Goal: Transaction & Acquisition: Purchase product/service

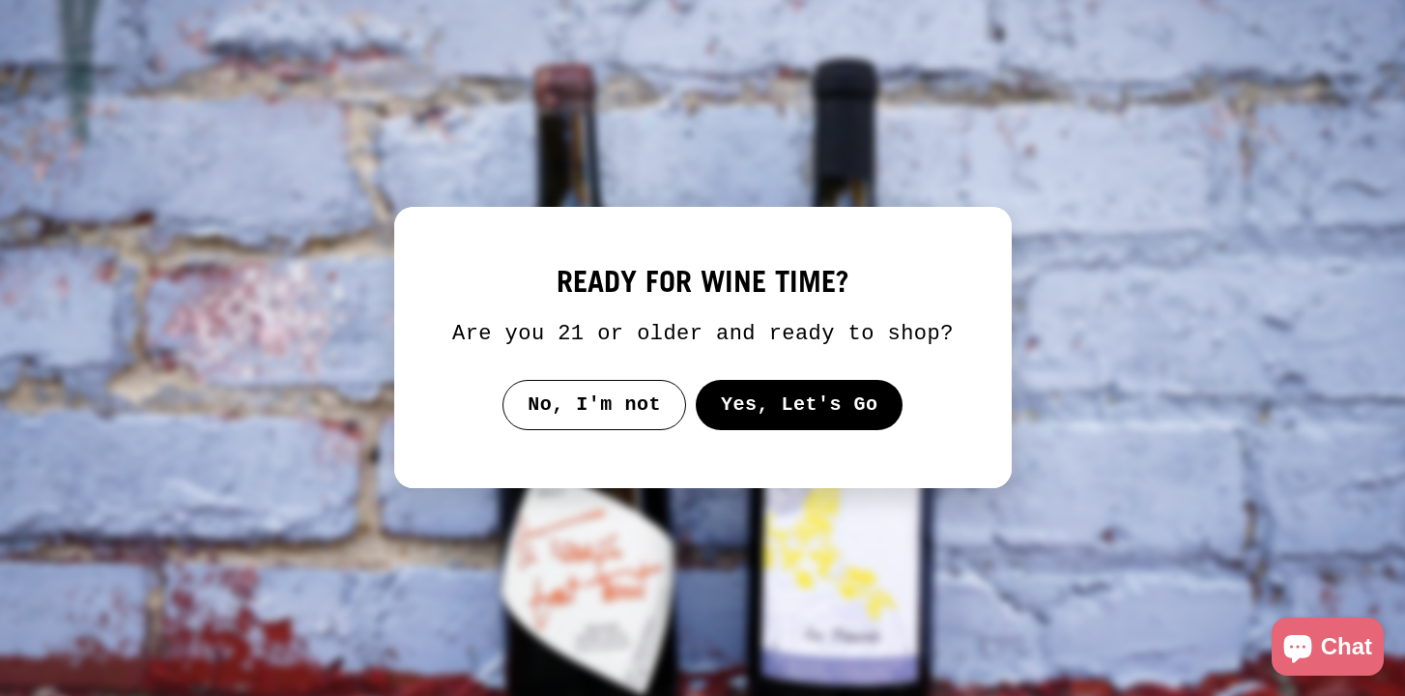
click at [805, 424] on button "Yes, Let's Go" at bounding box center [799, 405] width 208 height 50
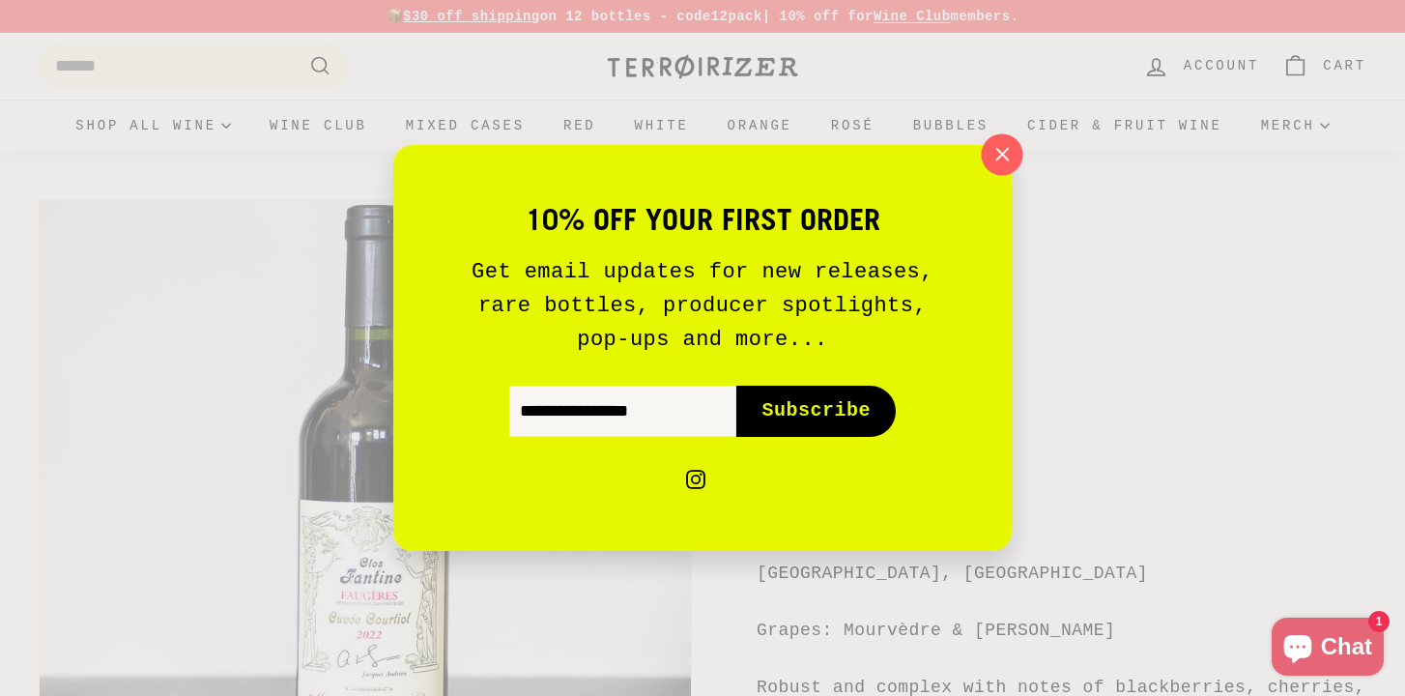
click at [1005, 152] on icon "button" at bounding box center [1002, 154] width 13 height 13
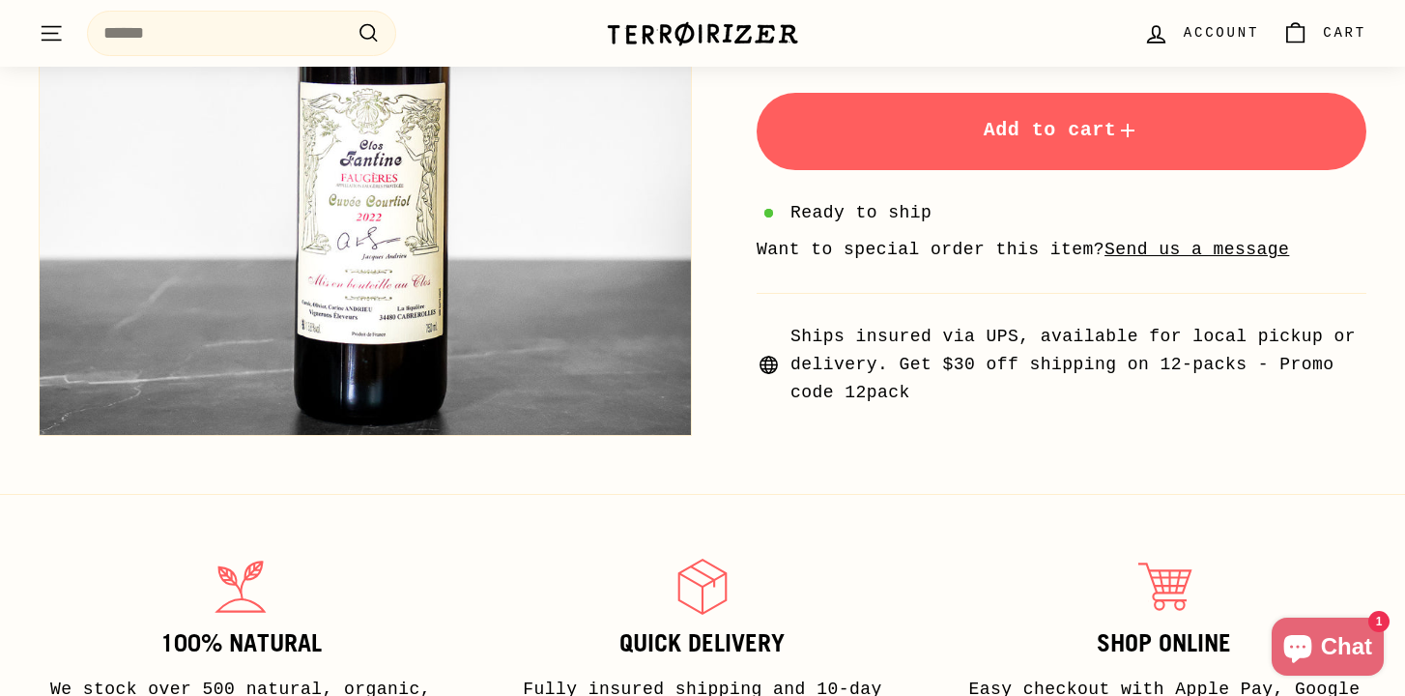
scroll to position [770, 0]
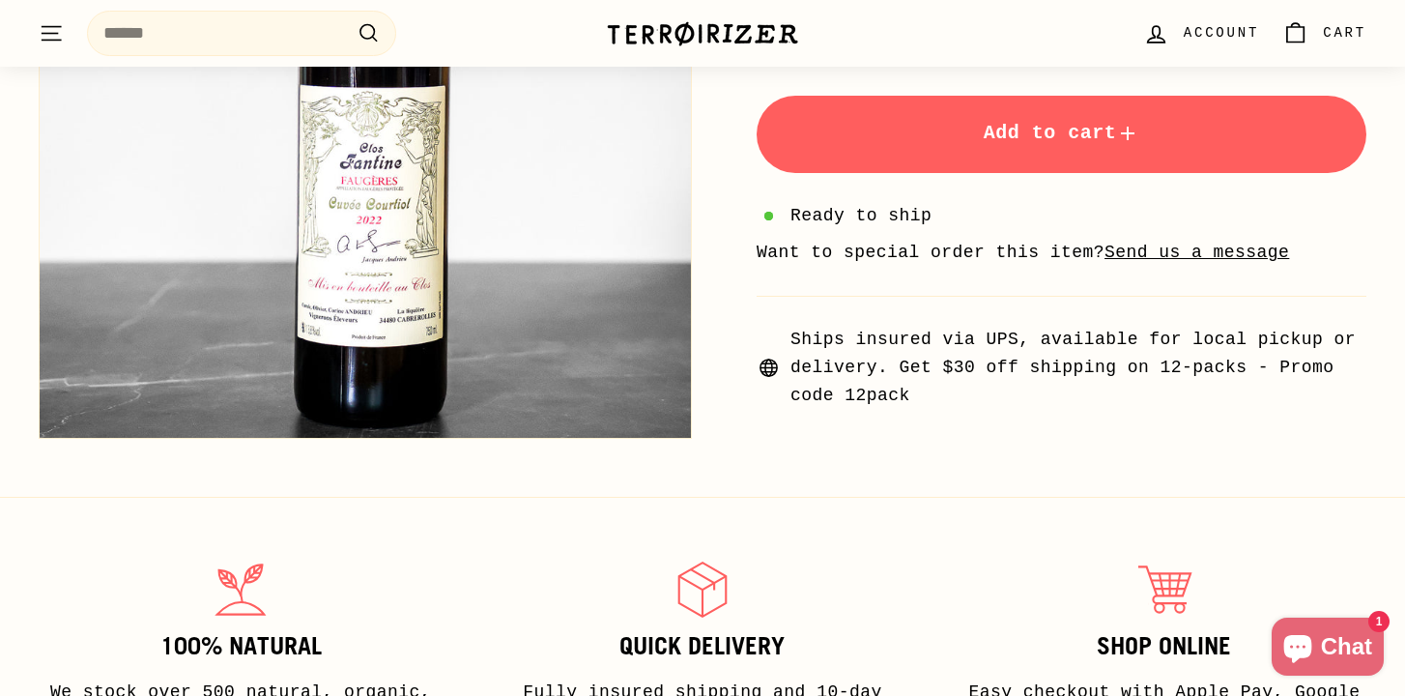
click at [325, 361] on button "Zoom" at bounding box center [365, 111] width 651 height 651
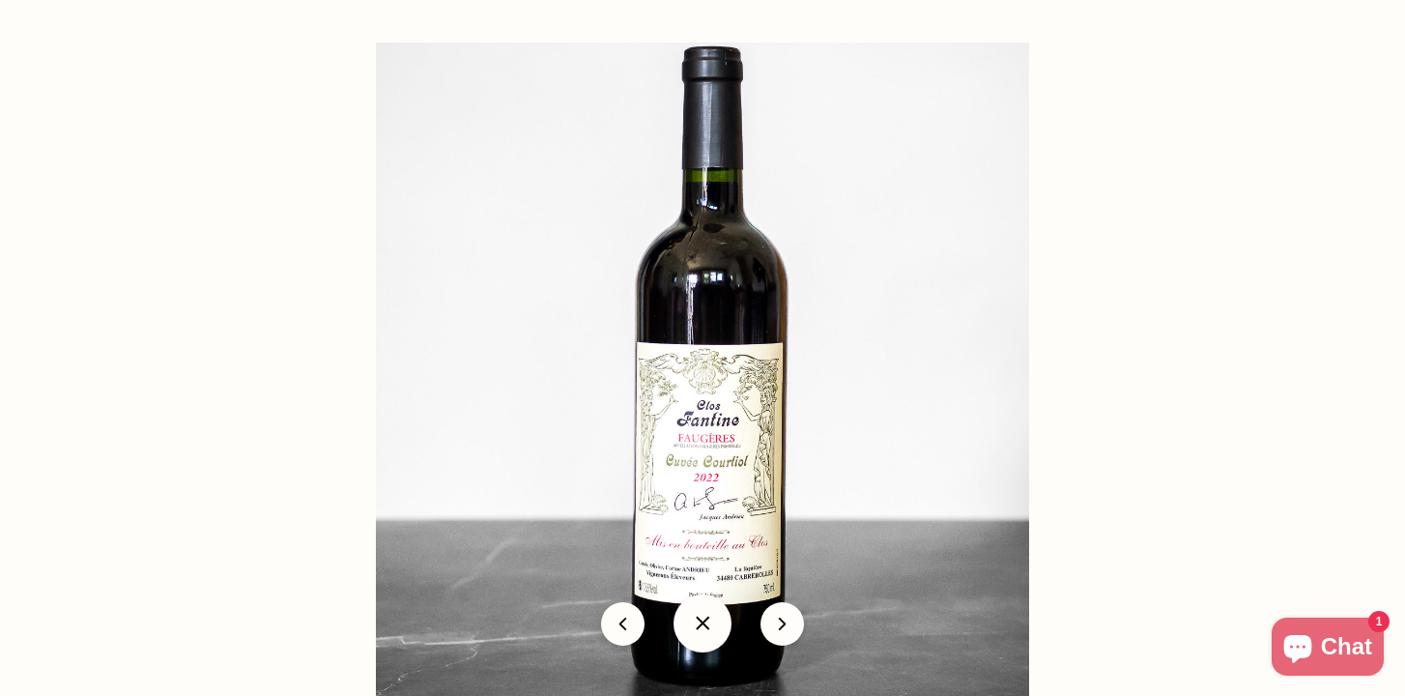
click at [651, 584] on div "icon-chevron" at bounding box center [702, 623] width 1405 height 87
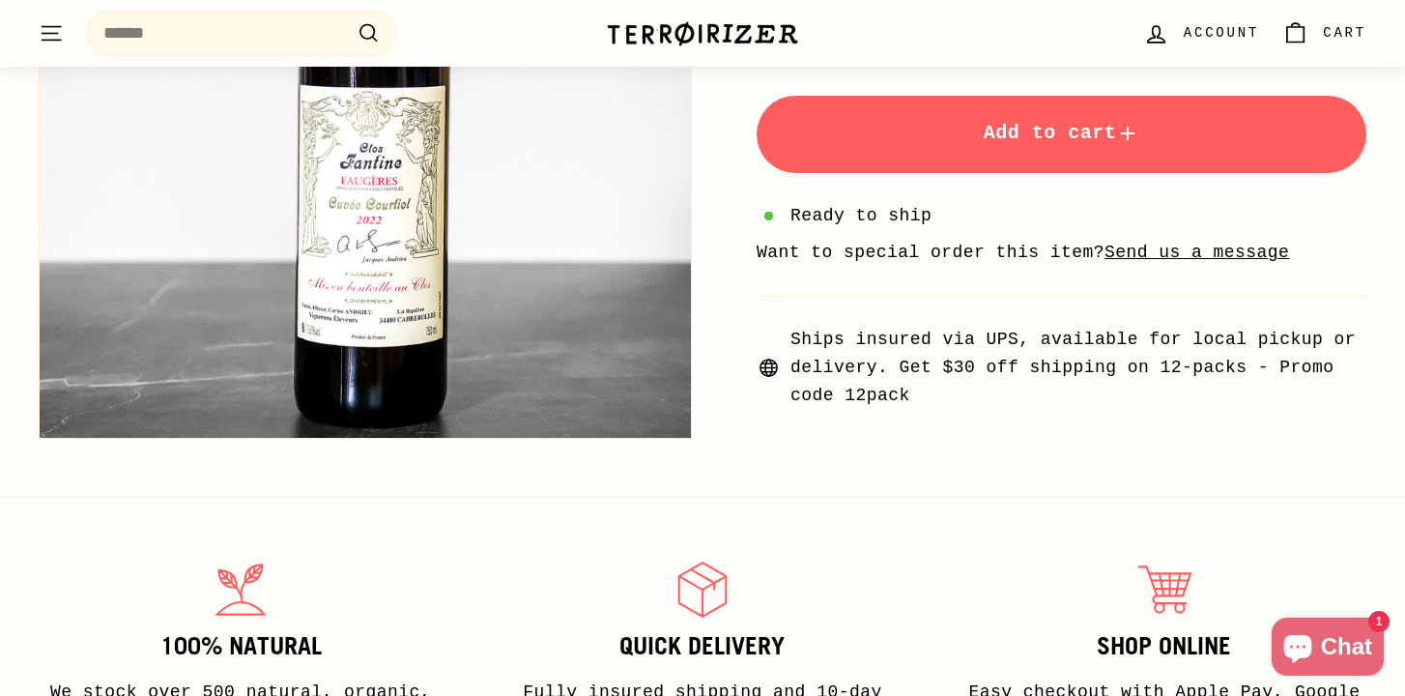
click at [366, 316] on button "Zoom" at bounding box center [365, 111] width 651 height 651
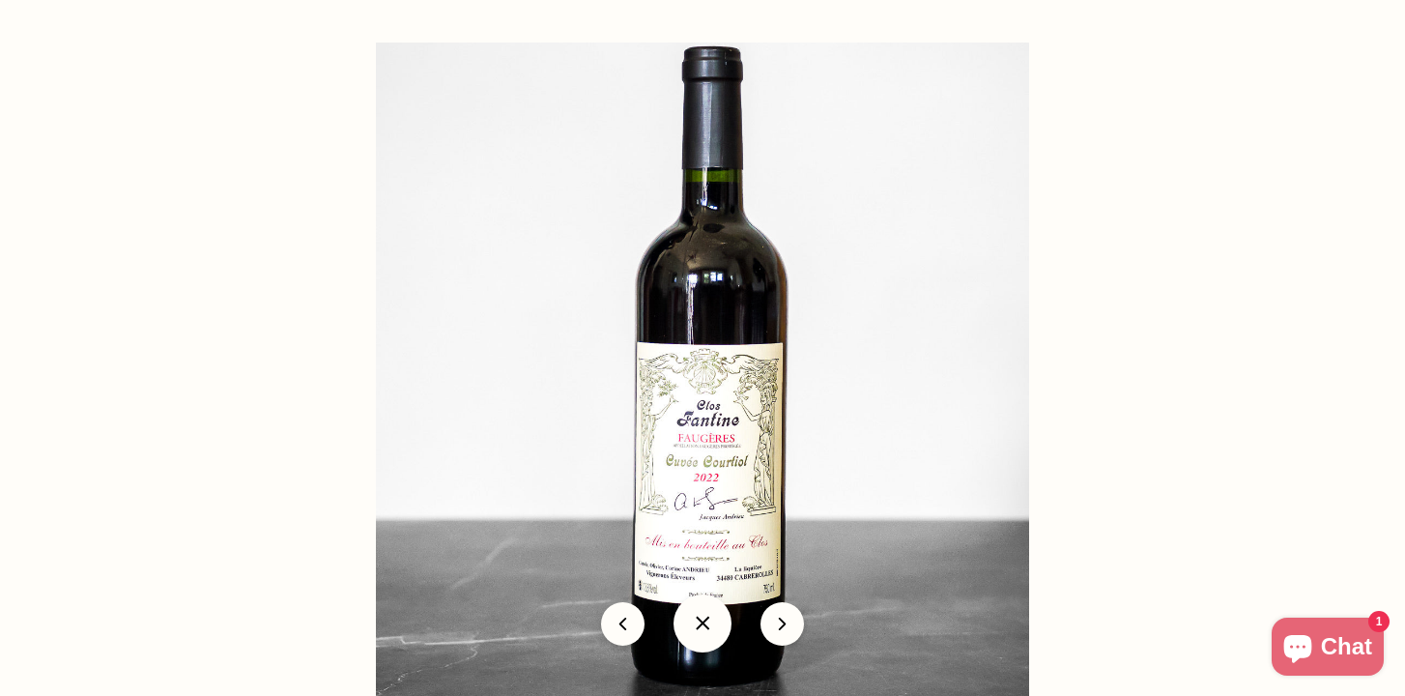
click at [781, 620] on button "icon-chevron" at bounding box center [782, 623] width 43 height 43
click at [784, 622] on button "icon-chevron" at bounding box center [782, 623] width 43 height 43
click at [618, 620] on button at bounding box center [622, 623] width 43 height 43
click at [691, 491] on img at bounding box center [702, 369] width 653 height 653
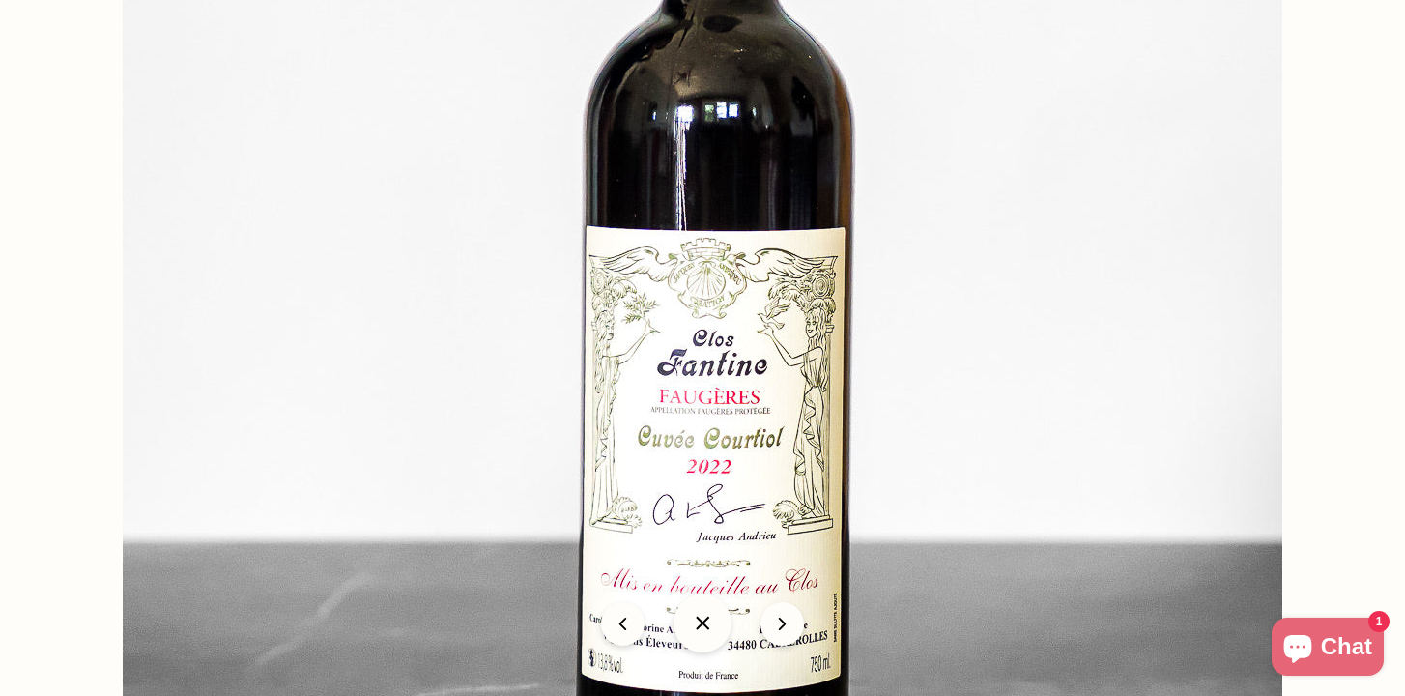
click at [691, 491] on img at bounding box center [703, 275] width 1160 height 1160
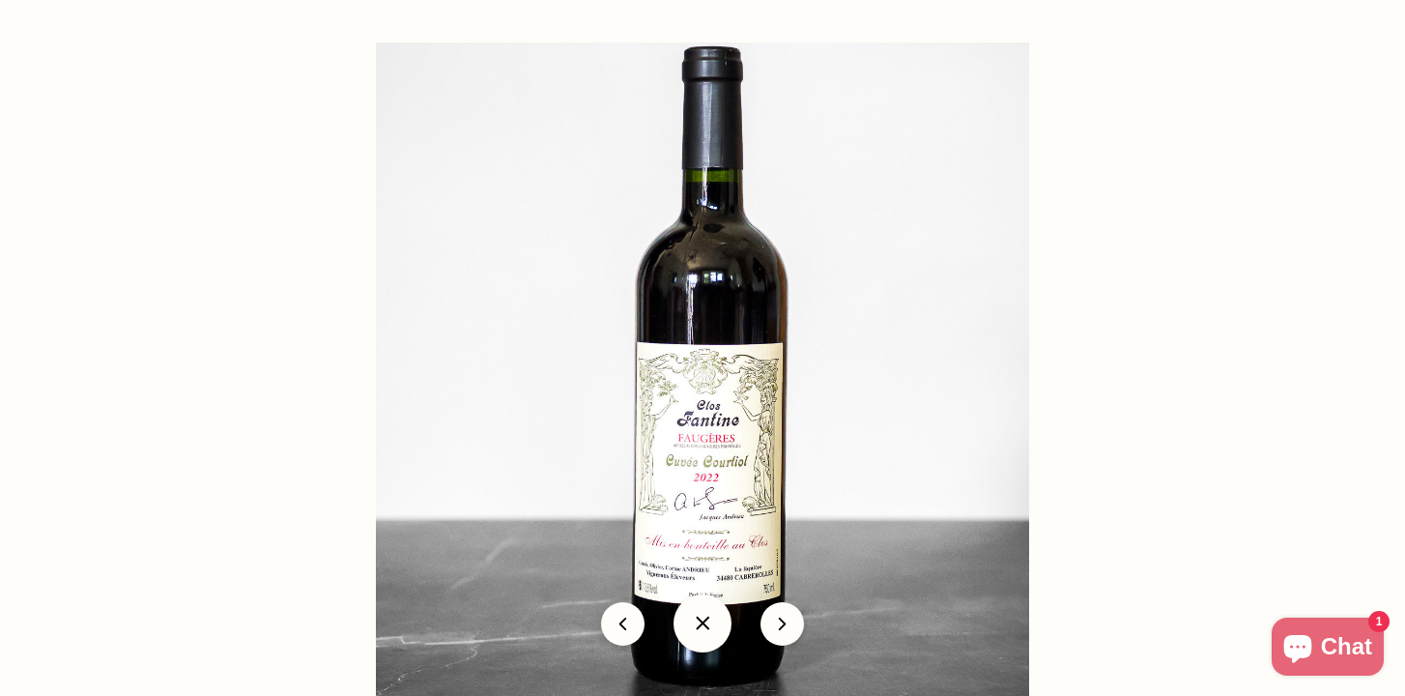
click at [691, 491] on img at bounding box center [702, 369] width 653 height 653
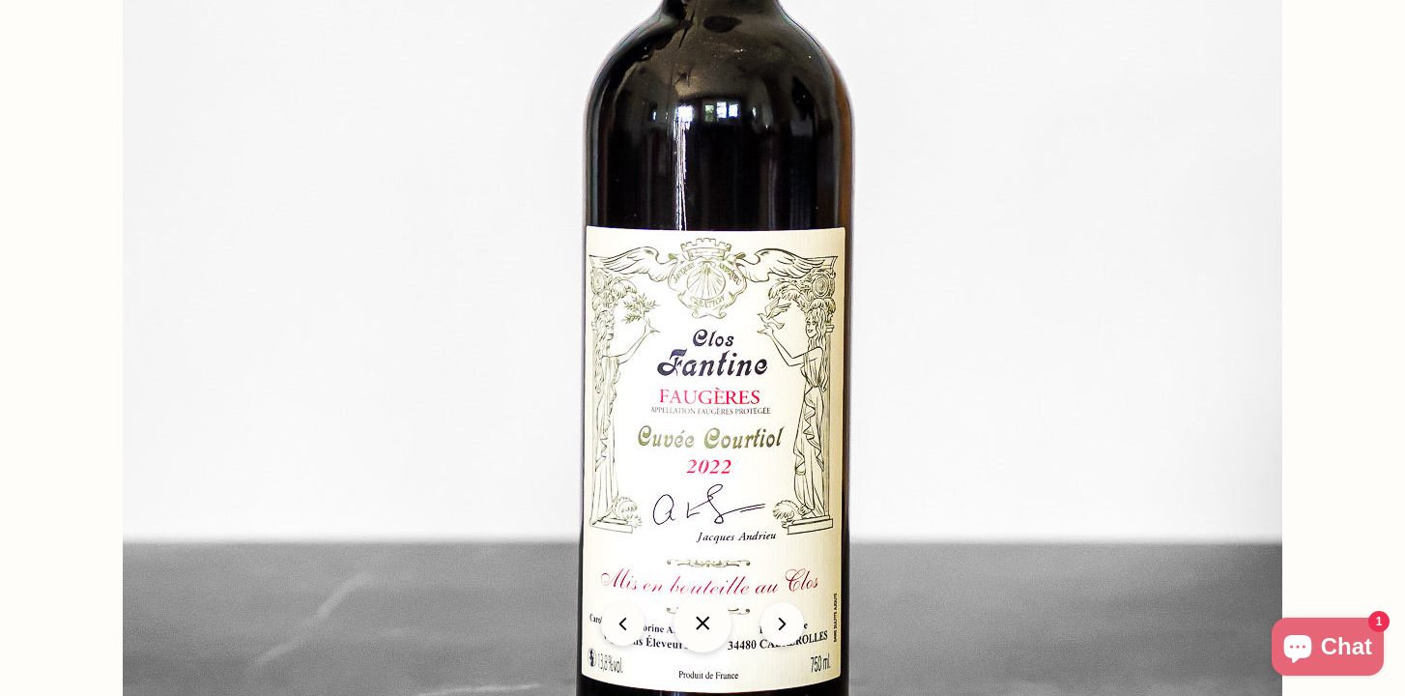
click at [610, 674] on img at bounding box center [703, 275] width 1160 height 1160
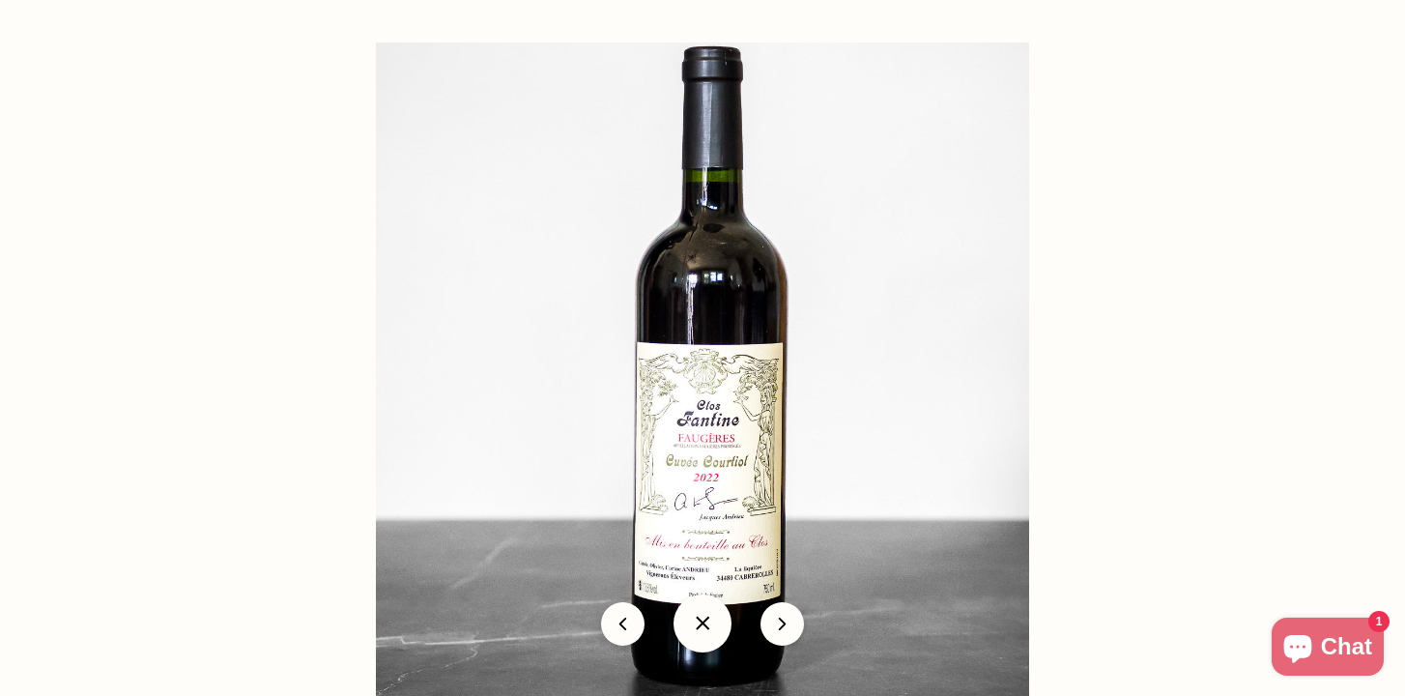
click at [610, 674] on img at bounding box center [702, 369] width 653 height 653
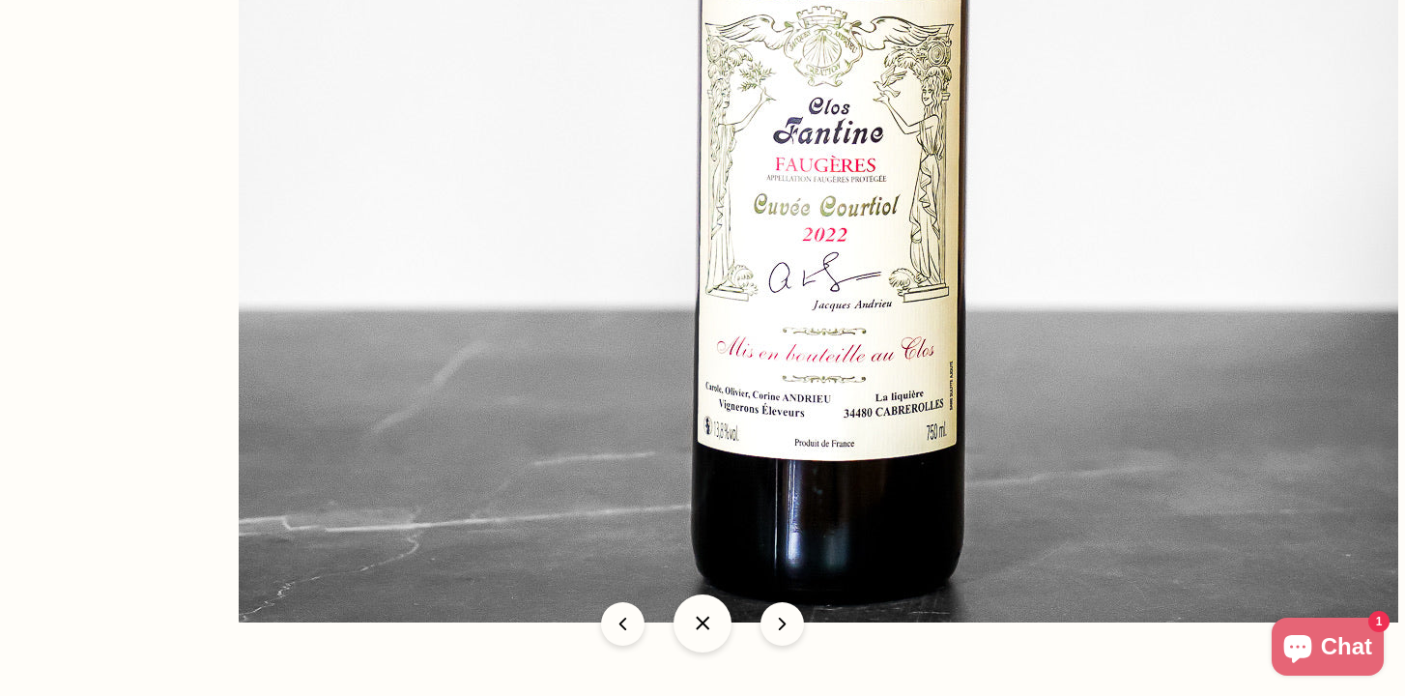
click at [1026, 195] on img at bounding box center [819, 43] width 1160 height 1160
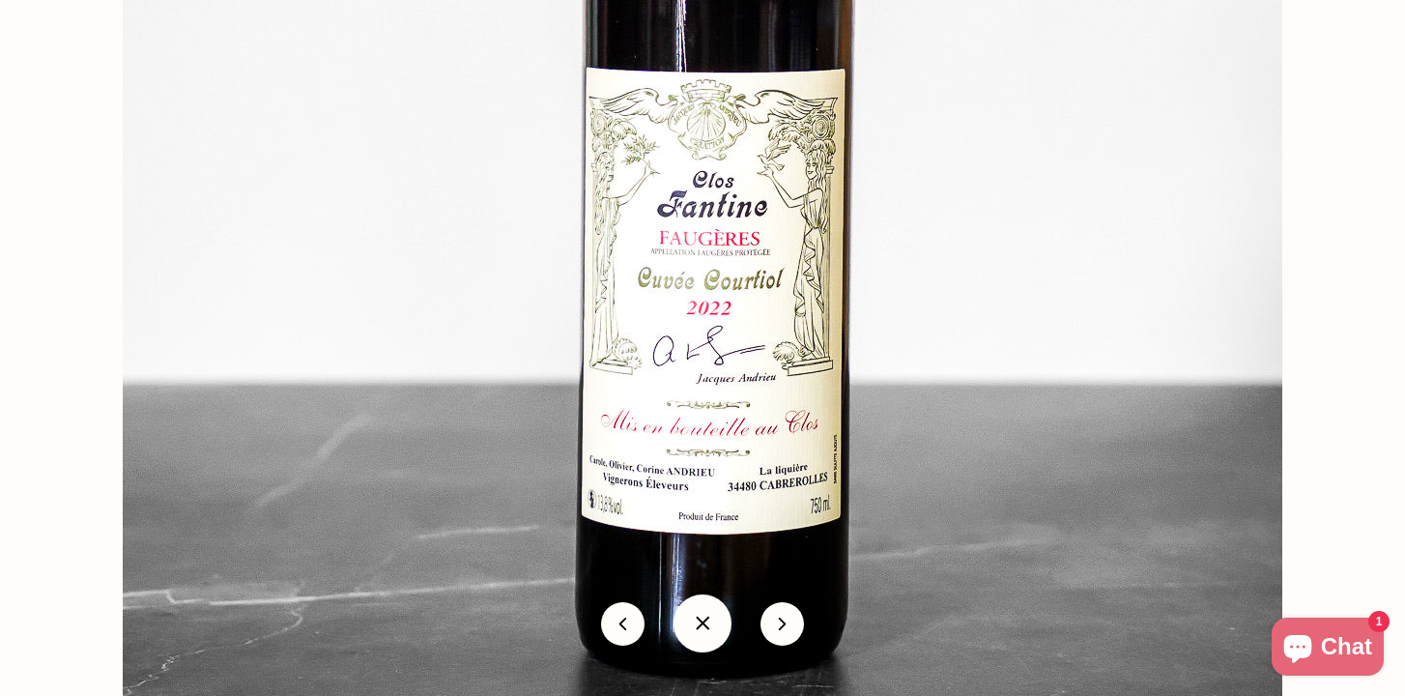
click at [729, 394] on img at bounding box center [703, 116] width 1160 height 1160
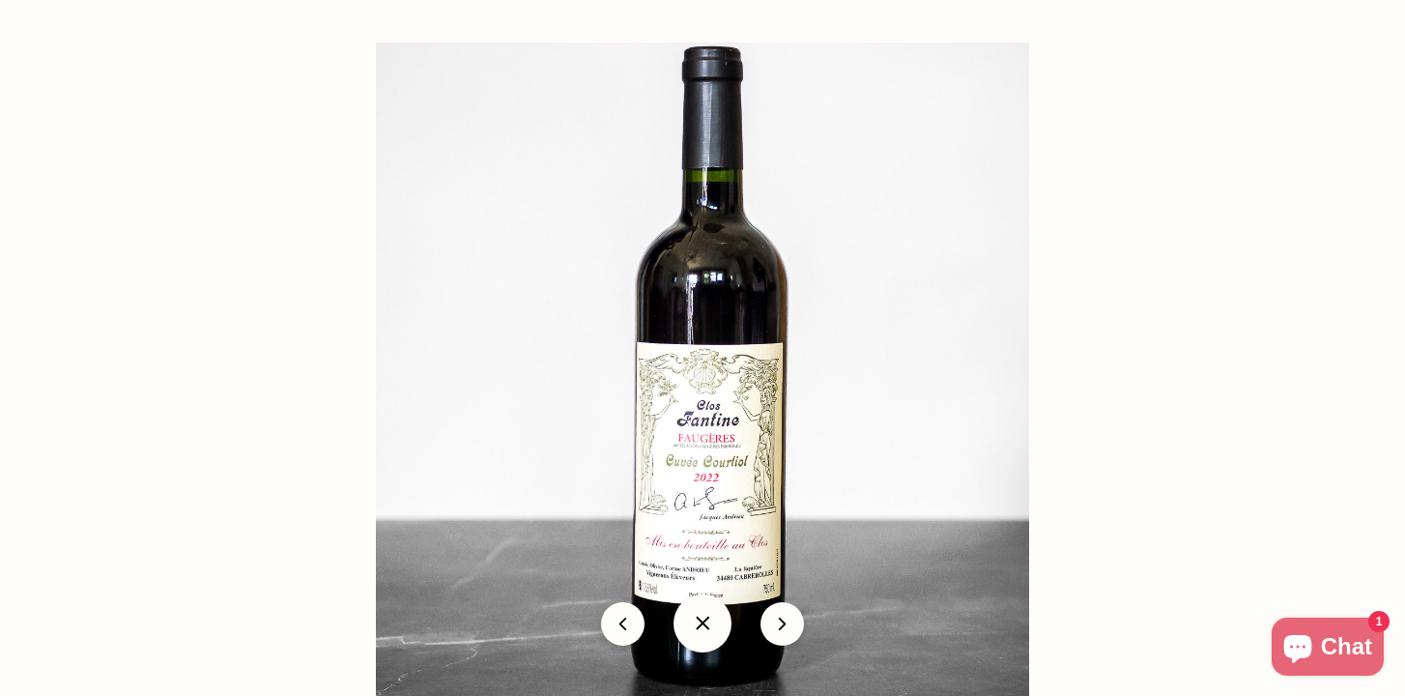
click at [729, 394] on img at bounding box center [702, 369] width 653 height 653
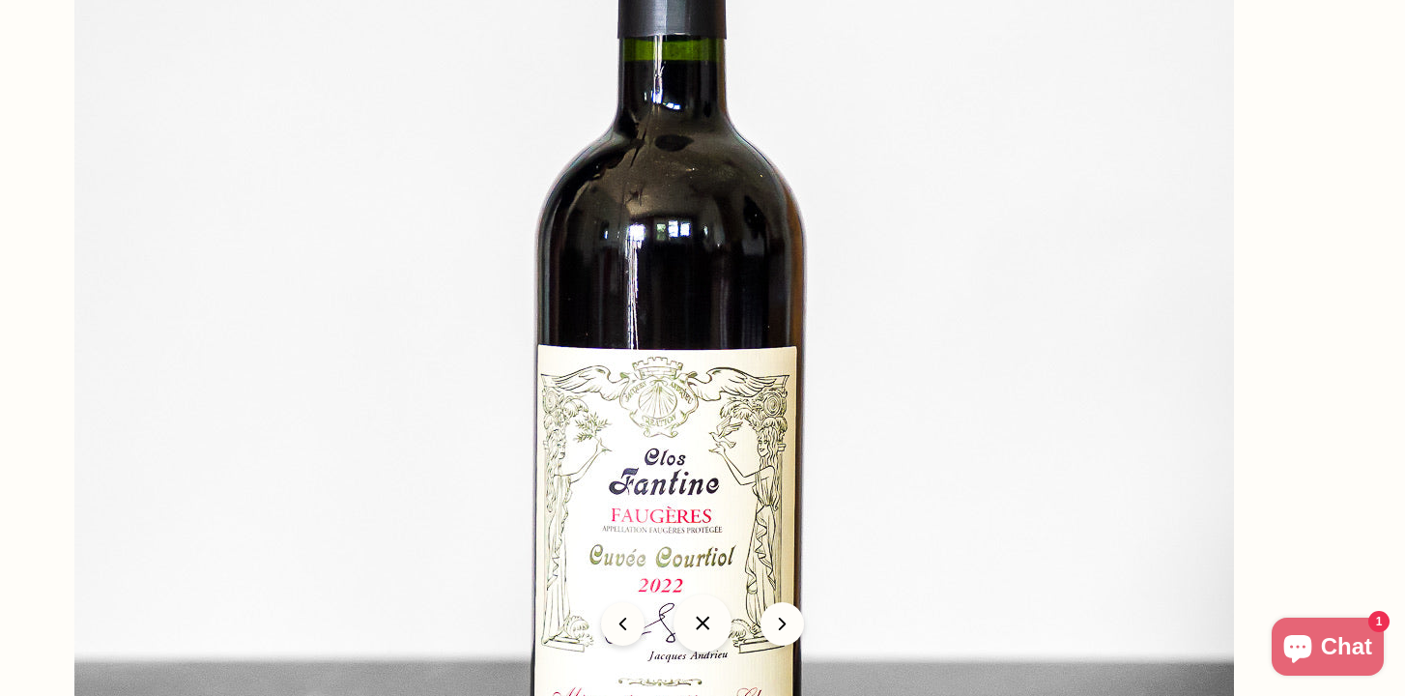
click at [607, 419] on img at bounding box center [654, 393] width 1160 height 1160
